Goal: Task Accomplishment & Management: Use online tool/utility

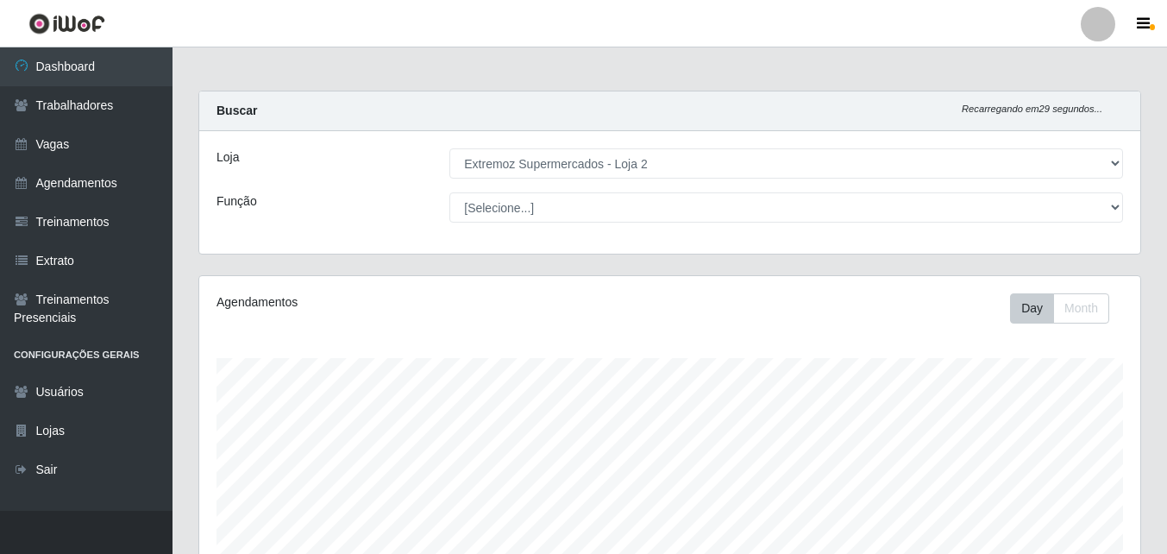
select select "521"
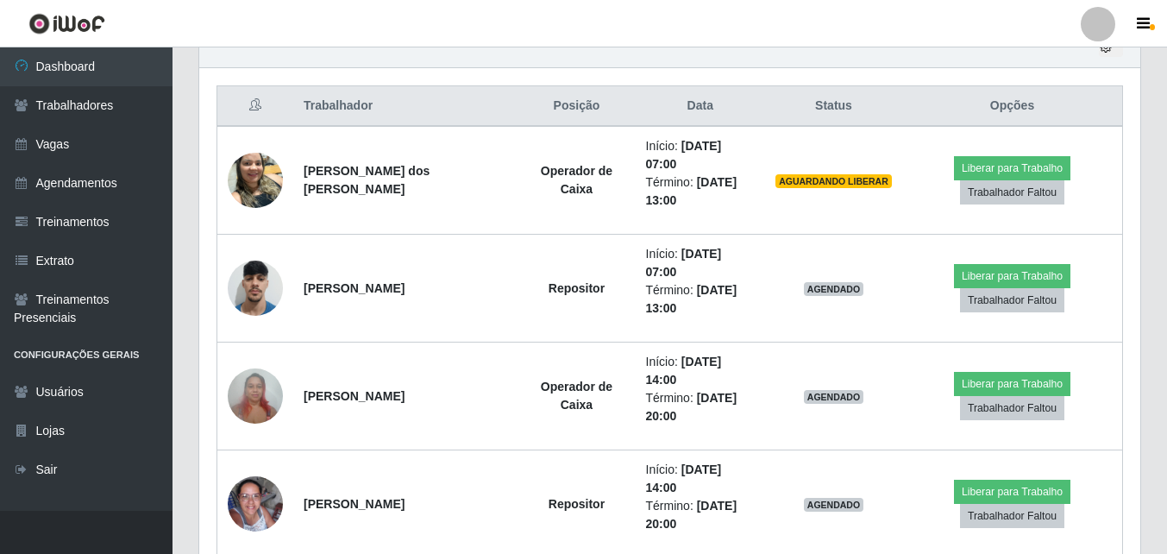
scroll to position [358, 941]
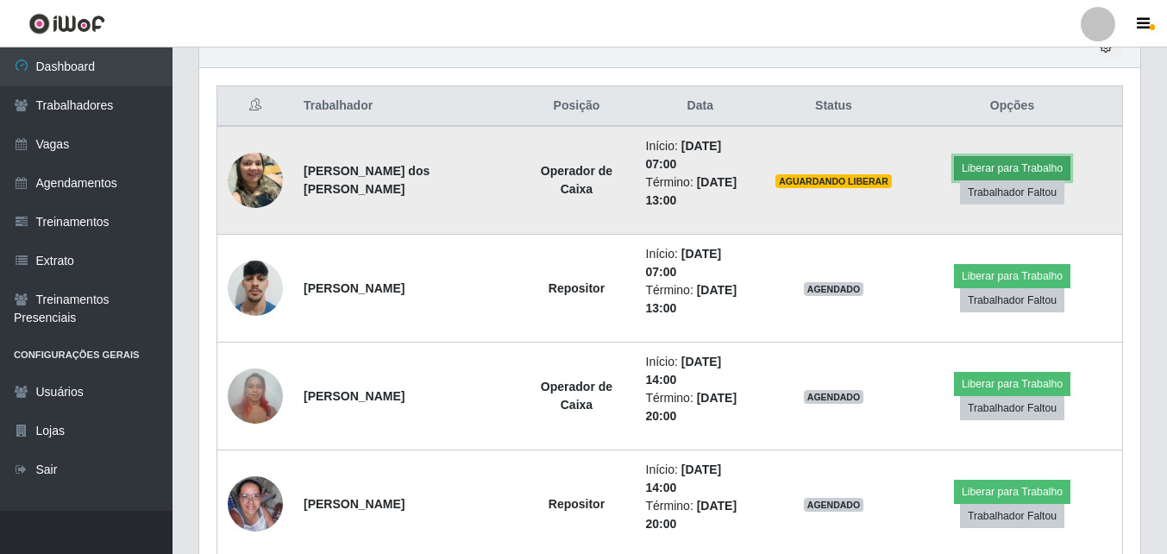
click at [987, 160] on button "Liberar para Trabalho" at bounding box center [1012, 168] width 116 height 24
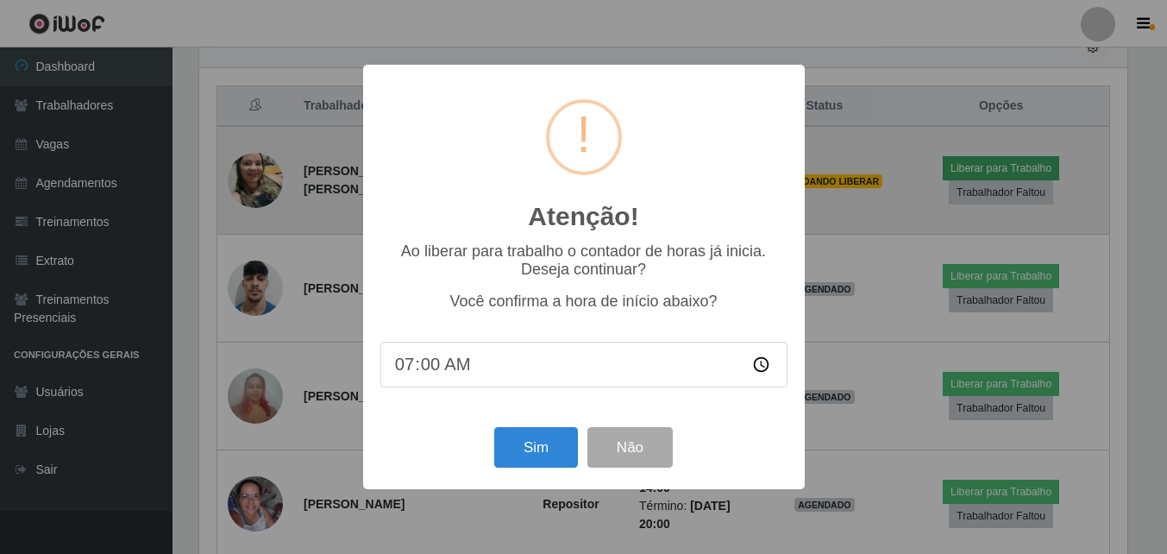
scroll to position [358, 932]
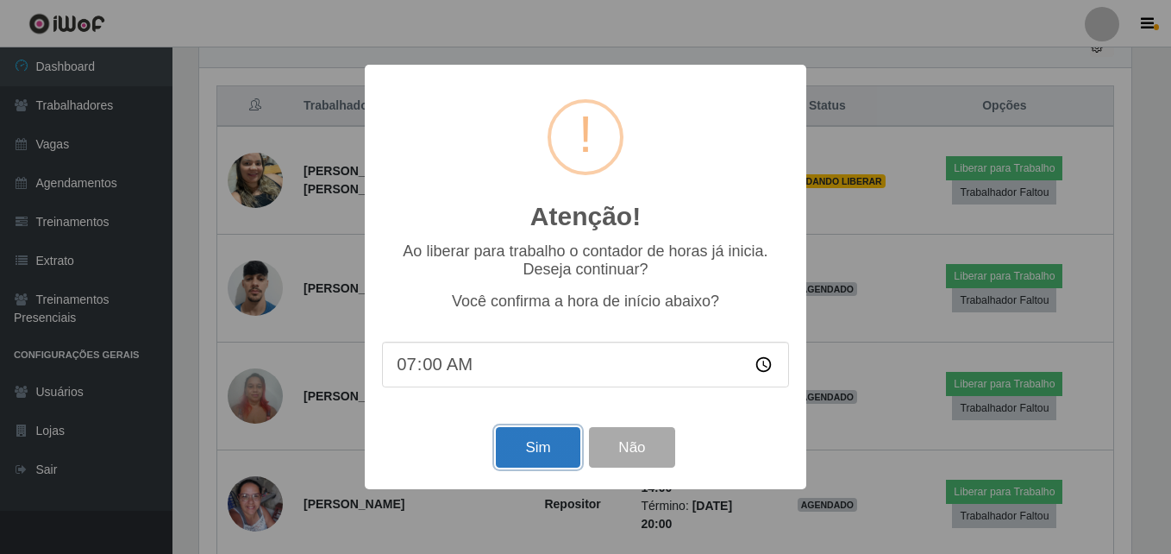
click at [565, 435] on button "Sim" at bounding box center [538, 447] width 84 height 41
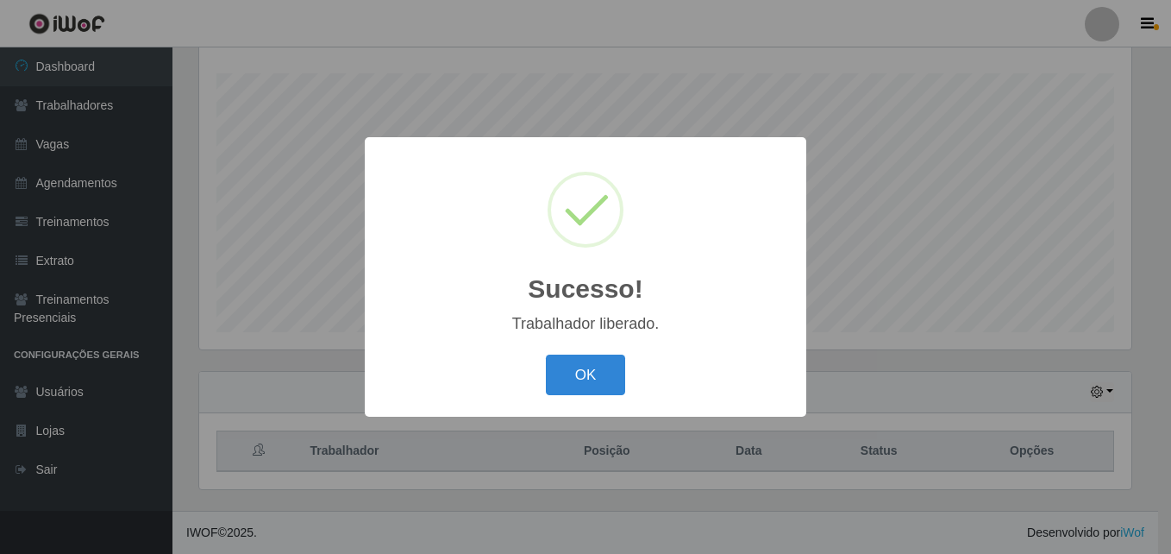
click at [973, 250] on div "Sucesso! × Trabalhador liberado. OK Cancel" at bounding box center [585, 277] width 1171 height 554
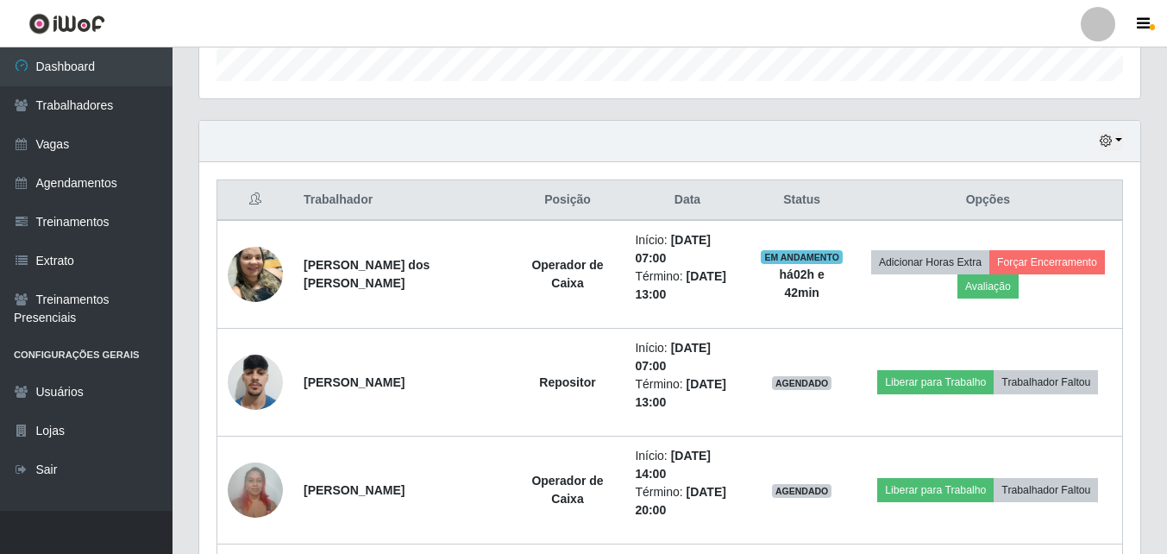
scroll to position [543, 0]
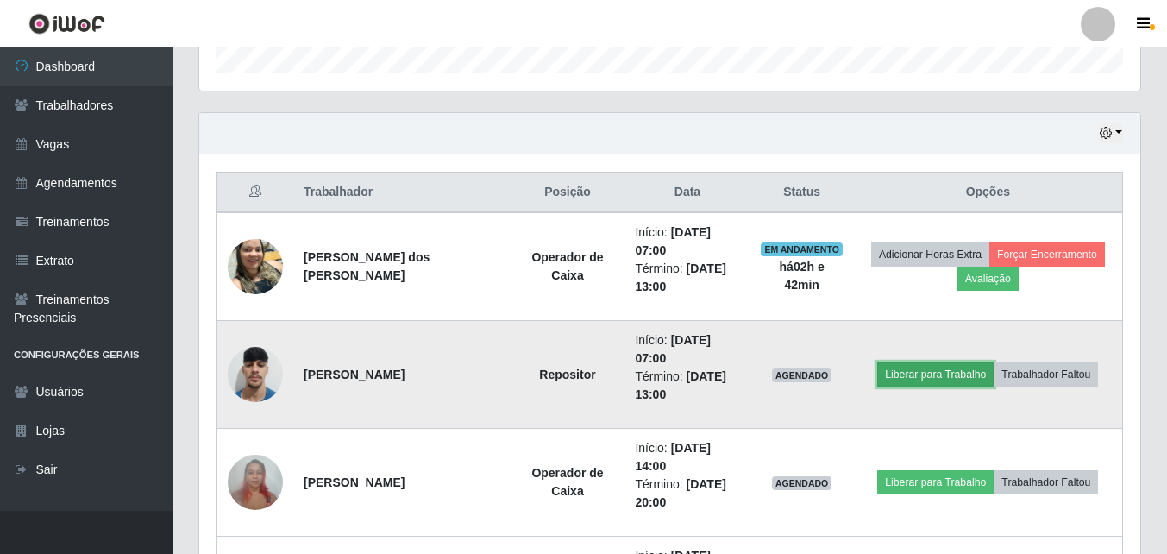
click at [962, 379] on button "Liberar para Trabalho" at bounding box center [935, 374] width 116 height 24
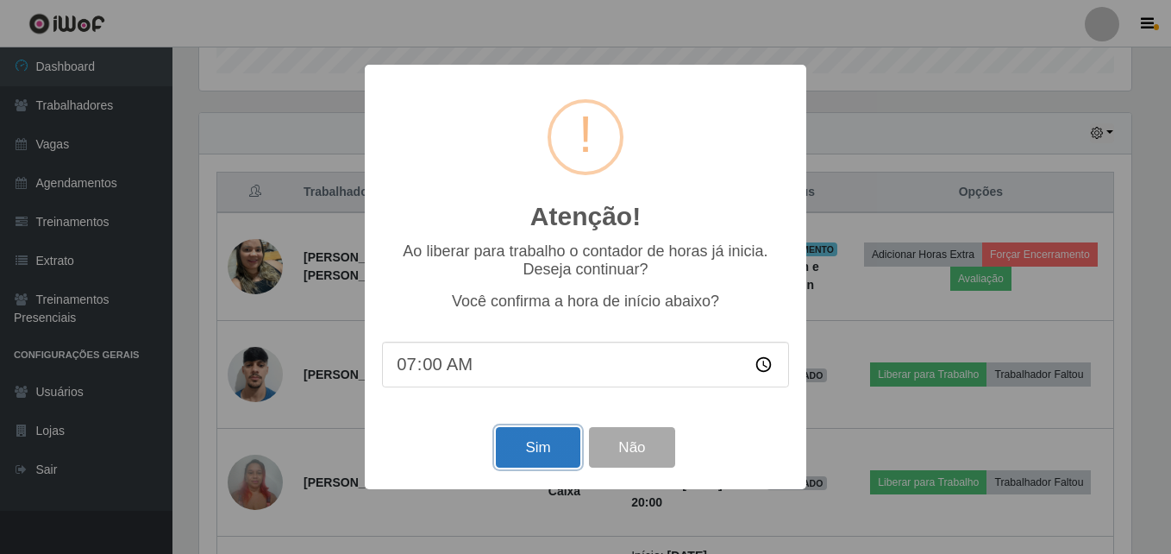
click at [556, 439] on button "Sim" at bounding box center [538, 447] width 84 height 41
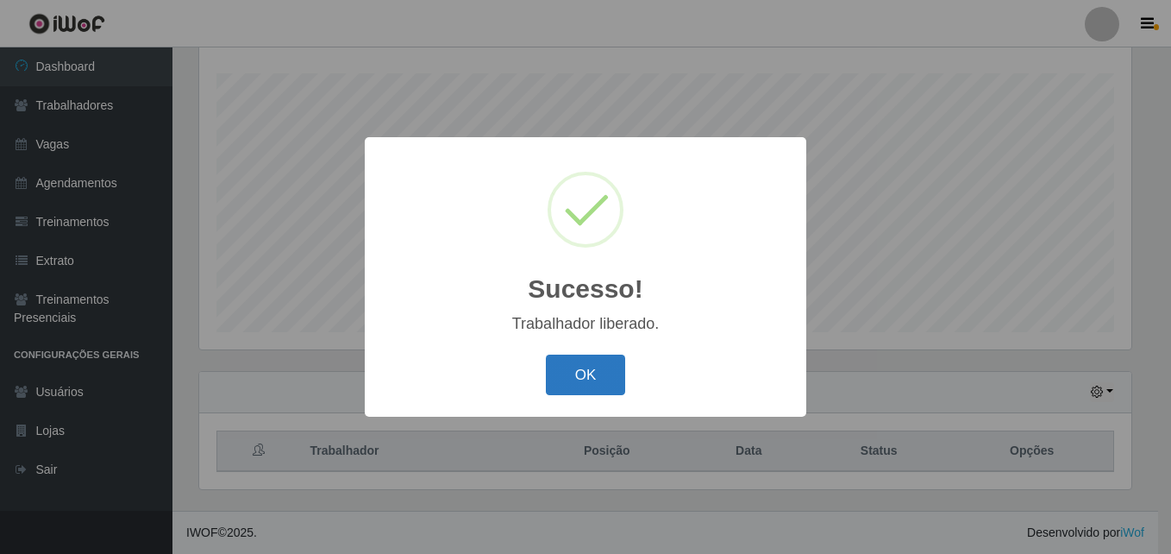
click at [569, 368] on button "OK" at bounding box center [586, 374] width 80 height 41
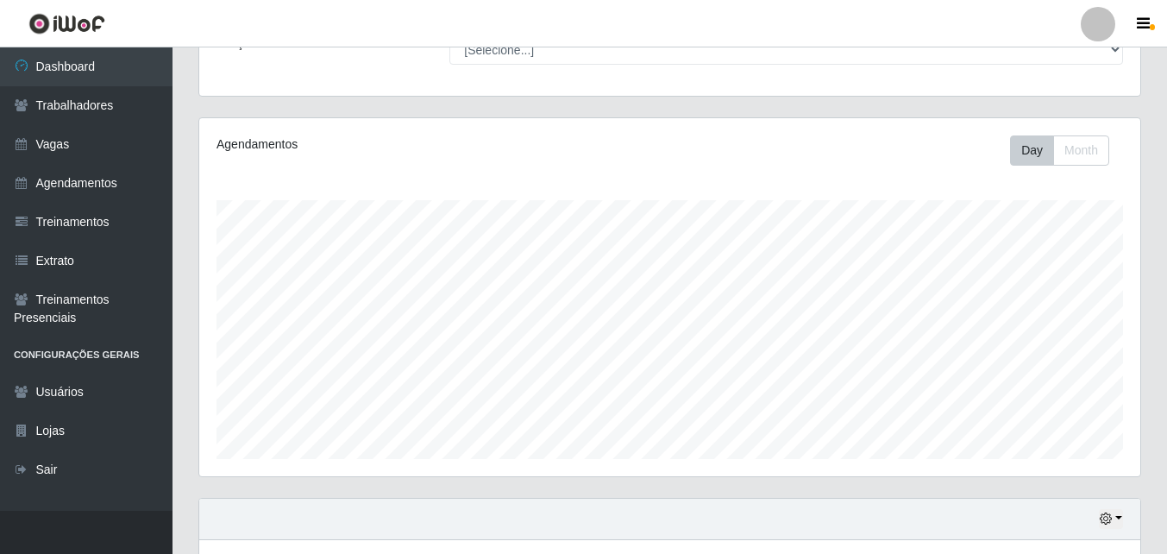
scroll to position [0, 0]
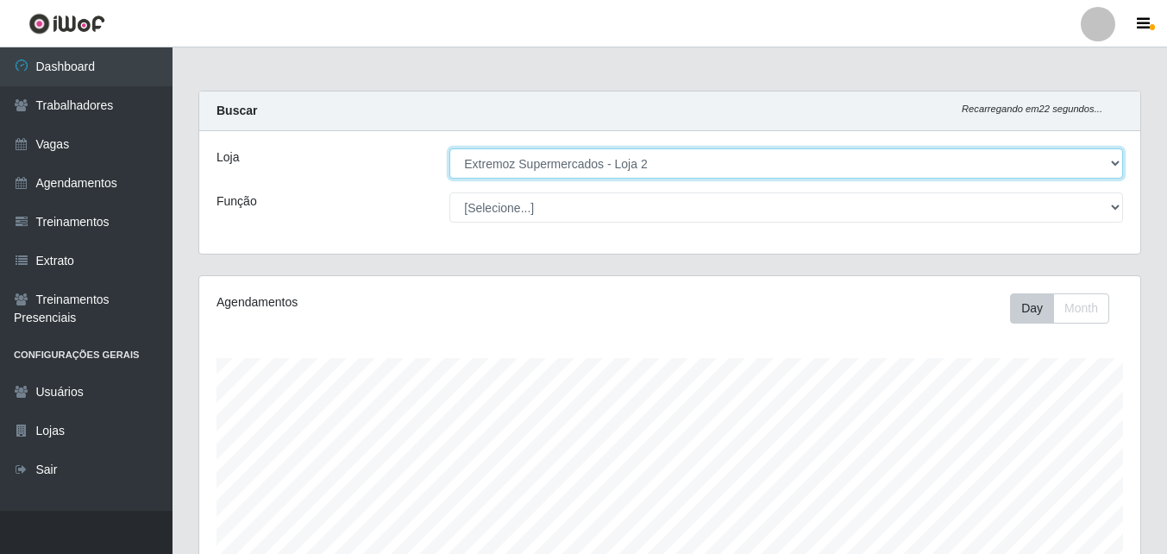
click at [647, 170] on select "[Selecione...] Extremoz Supermercados - Loja 2" at bounding box center [785, 163] width 673 height 30
click at [449, 148] on select "[Selecione...] Extremoz Supermercados - Loja 2" at bounding box center [785, 163] width 673 height 30
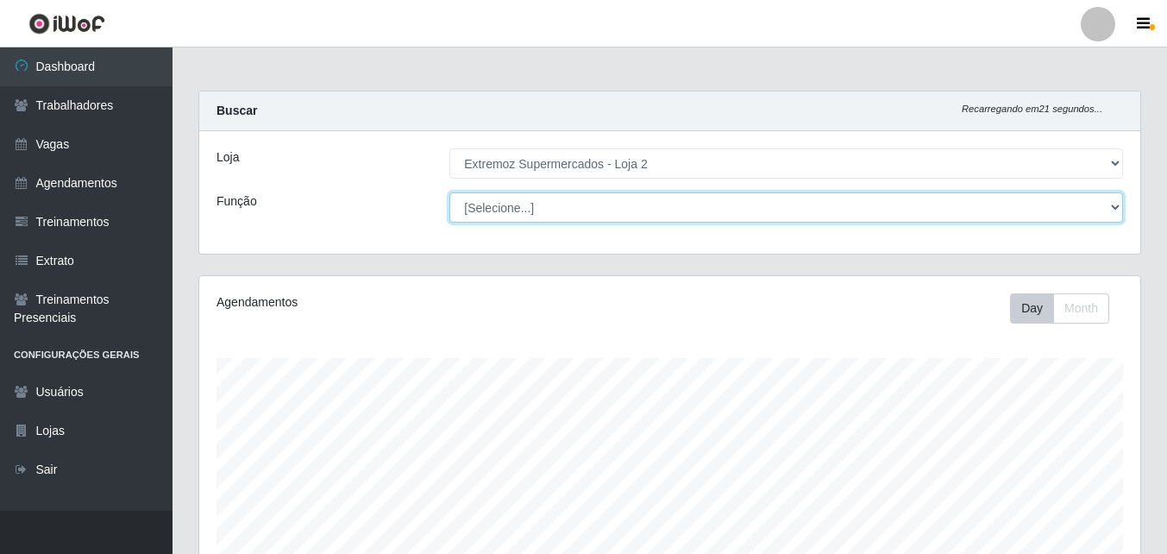
click at [648, 211] on select "[Selecione...] Embalador Embalador + Embalador ++ Operador de Caixa Operador de…" at bounding box center [785, 207] width 673 height 30
click at [648, 212] on select "[Selecione...] Embalador Embalador + Embalador ++ Operador de Caixa Operador de…" at bounding box center [785, 207] width 673 height 30
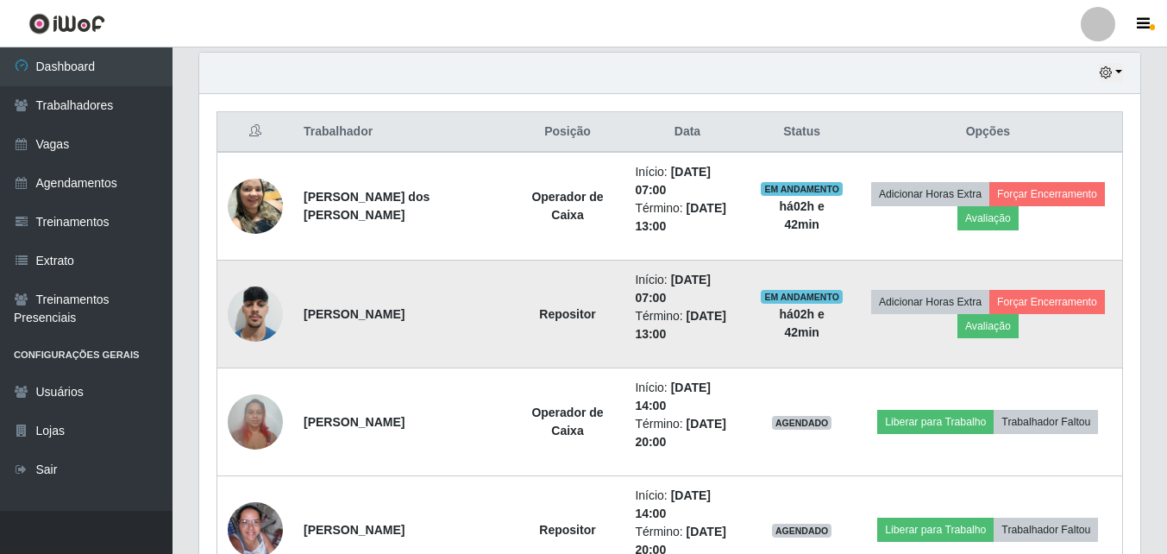
scroll to position [716, 0]
